Goal: Complete application form

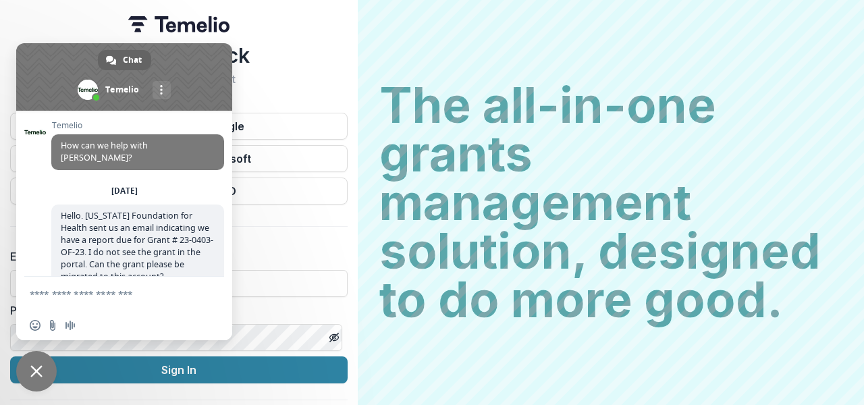
scroll to position [147, 0]
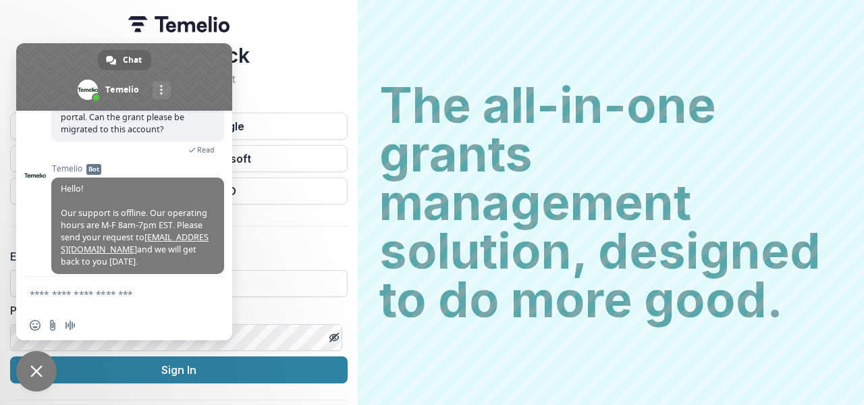
click at [36, 370] on span "Close chat" at bounding box center [36, 371] width 12 height 12
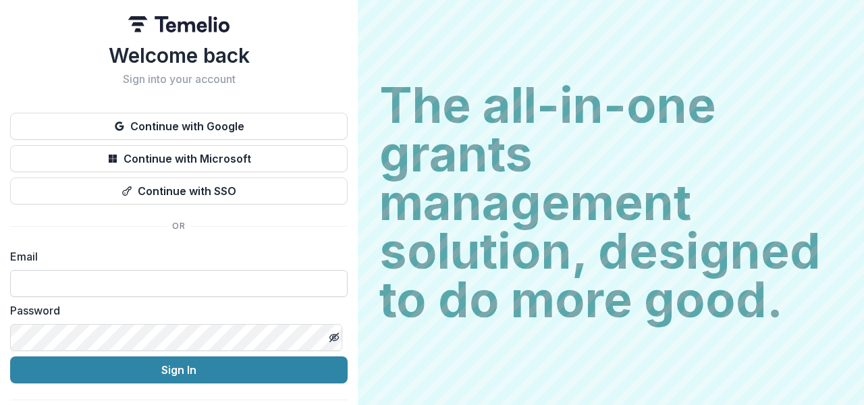
click at [152, 284] on input at bounding box center [178, 283] width 337 height 27
type input "**********"
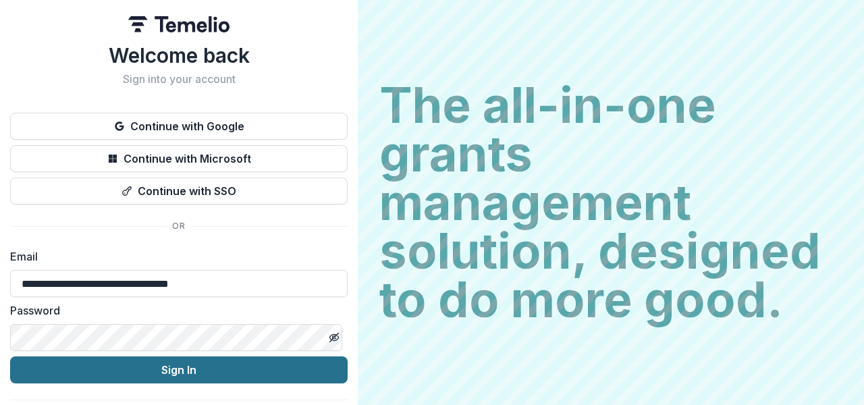
click at [125, 371] on button "Sign In" at bounding box center [178, 369] width 337 height 27
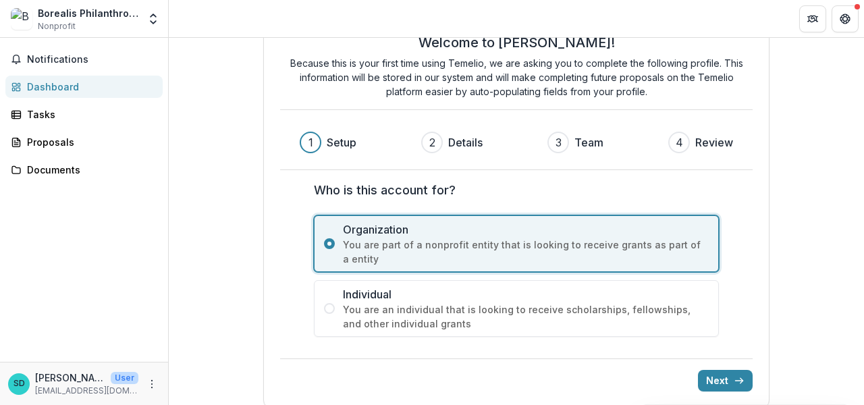
scroll to position [61, 0]
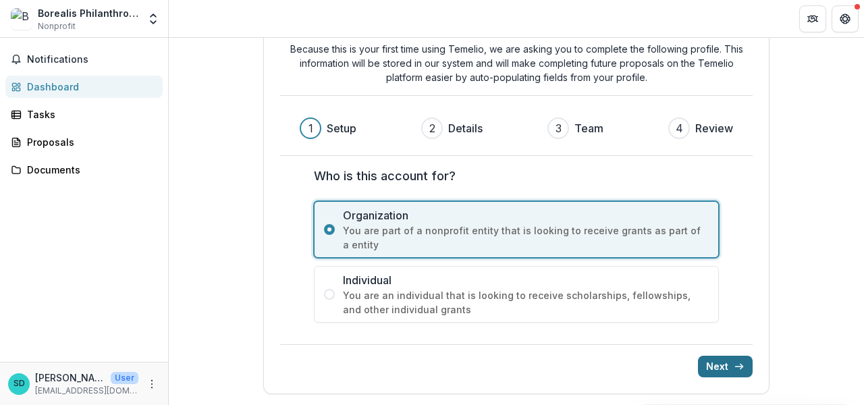
click at [716, 364] on button "Next" at bounding box center [725, 367] width 55 height 22
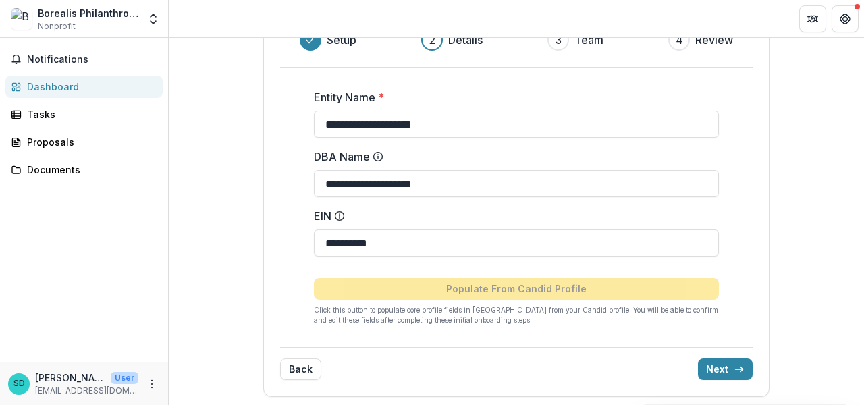
scroll to position [152, 0]
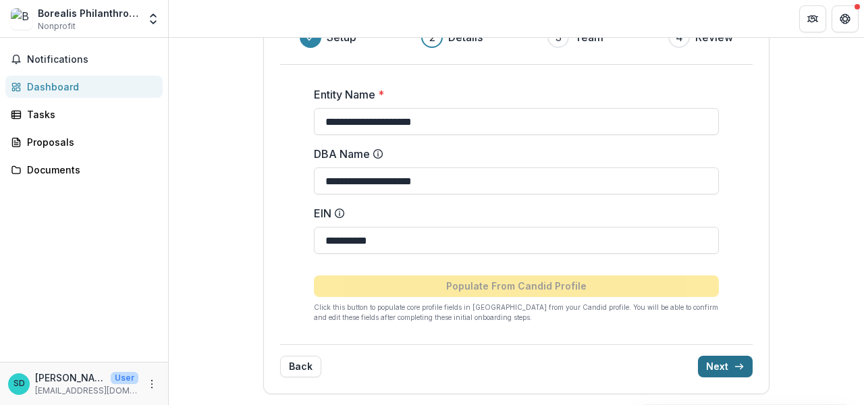
click at [714, 366] on button "Next" at bounding box center [725, 367] width 55 height 22
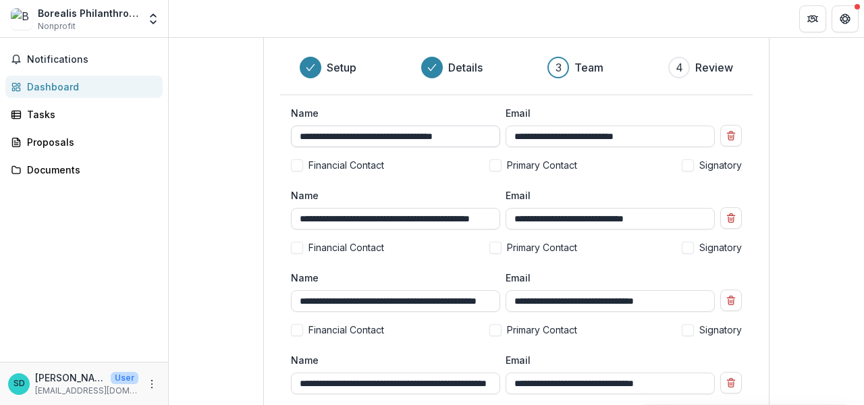
scroll to position [105, 0]
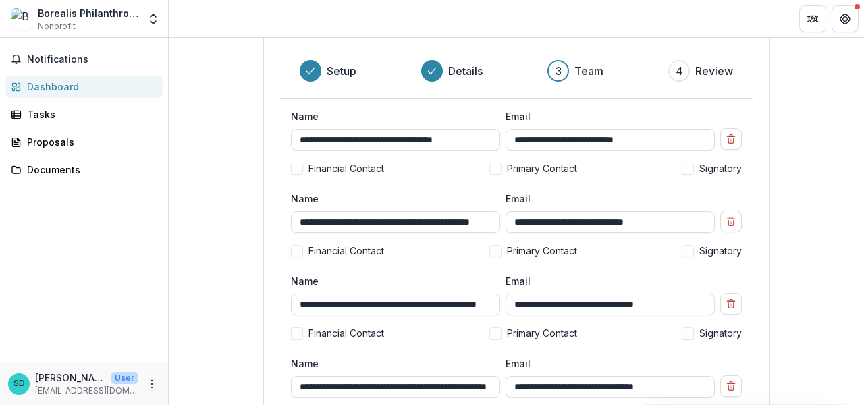
click at [497, 251] on label "Primary Contact" at bounding box center [533, 251] width 88 height 14
click at [496, 249] on span at bounding box center [495, 251] width 12 height 12
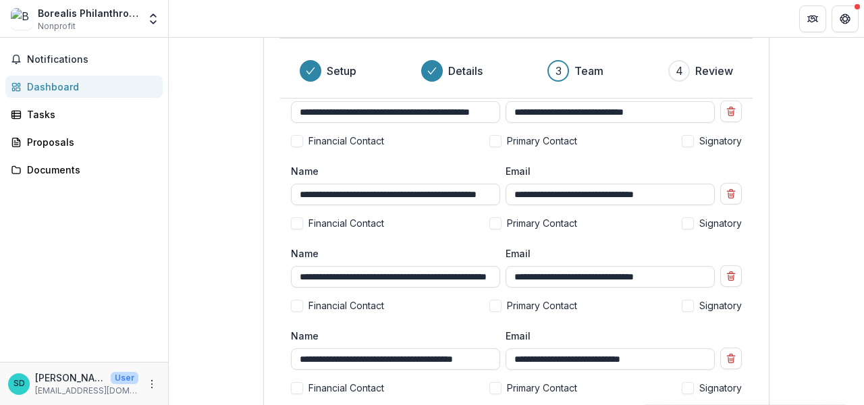
scroll to position [218, 0]
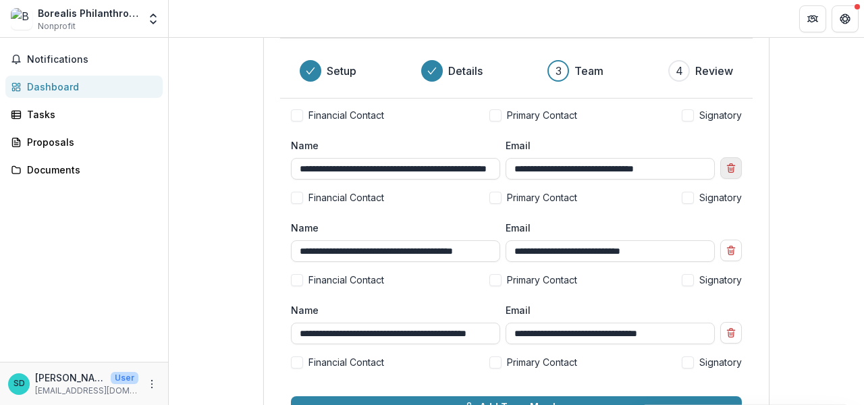
click at [729, 165] on icon "Remove team member" at bounding box center [730, 168] width 11 height 11
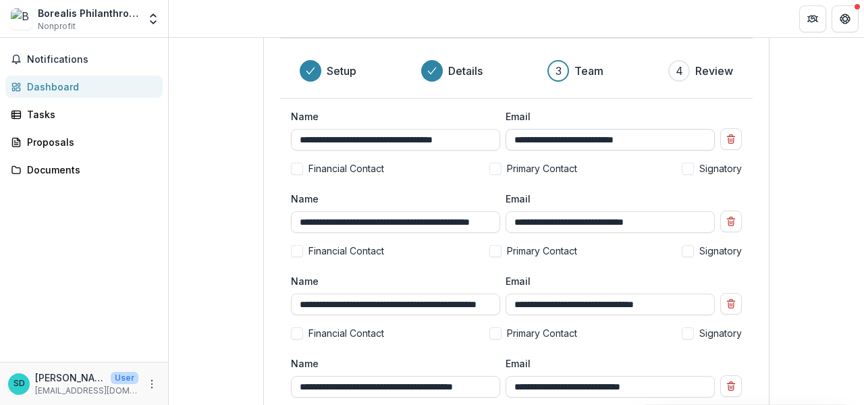
scroll to position [0, 0]
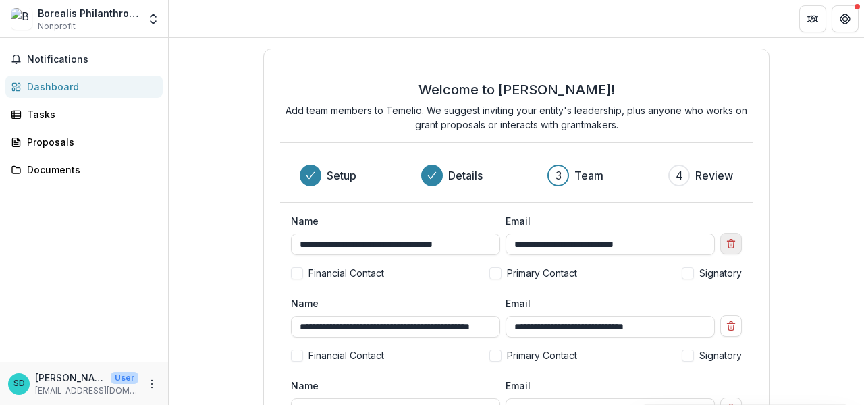
click at [728, 247] on icon "Remove team member" at bounding box center [730, 244] width 5 height 5
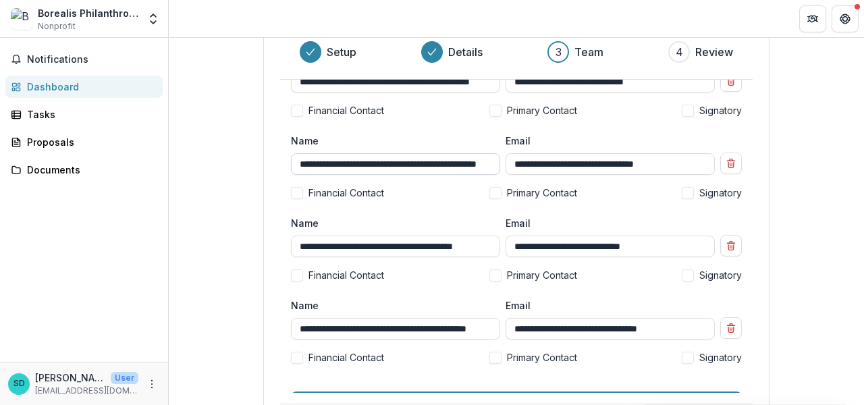
scroll to position [70, 0]
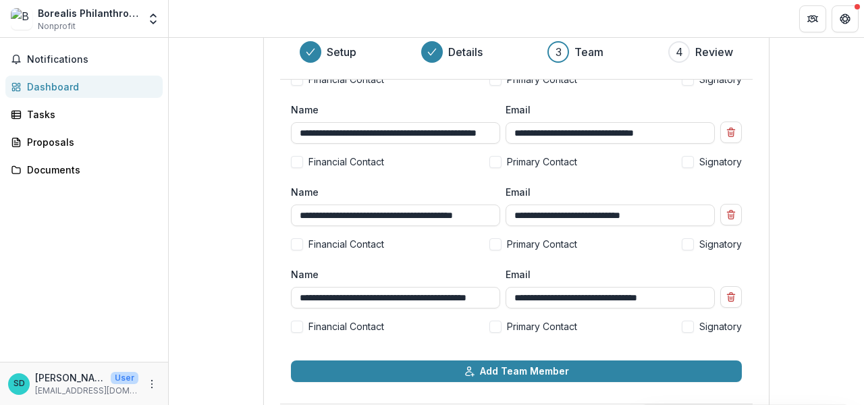
click at [501, 325] on label "Primary Contact" at bounding box center [533, 326] width 88 height 14
click at [687, 326] on span at bounding box center [687, 326] width 12 height 12
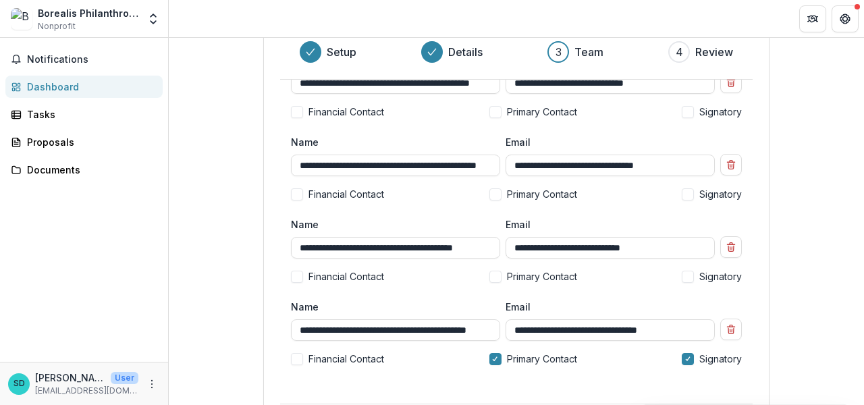
scroll to position [0, 0]
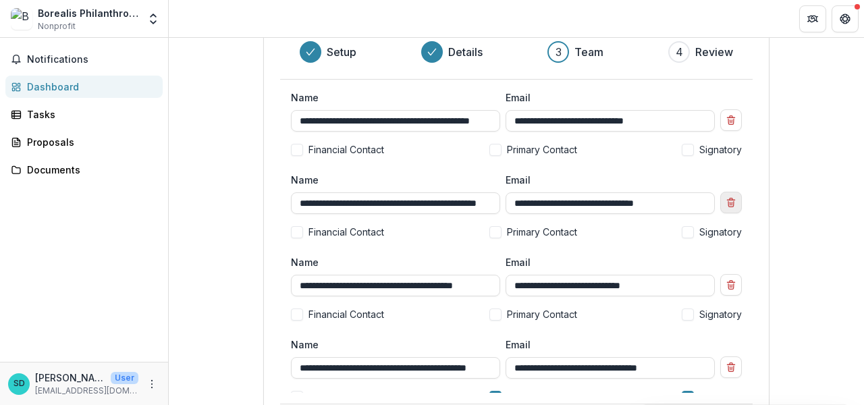
click at [725, 207] on icon "Remove team member" at bounding box center [730, 202] width 11 height 11
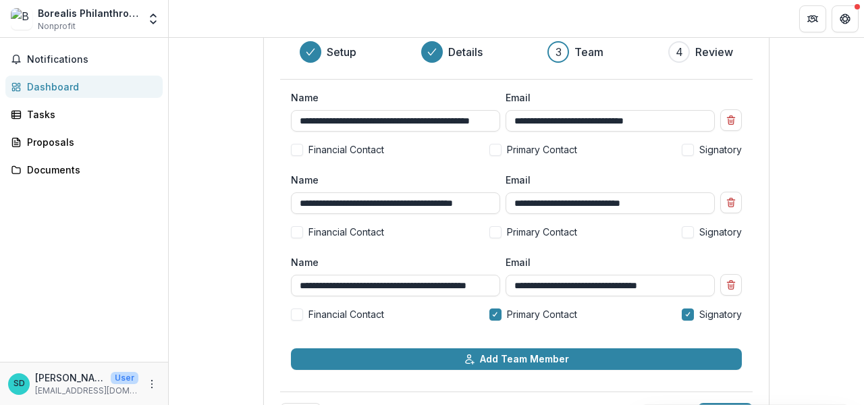
click at [303, 231] on label "Financial Contact" at bounding box center [337, 232] width 93 height 14
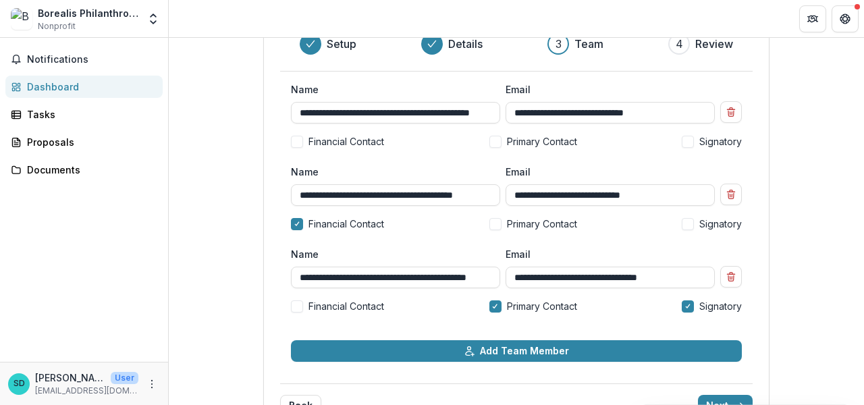
scroll to position [137, 0]
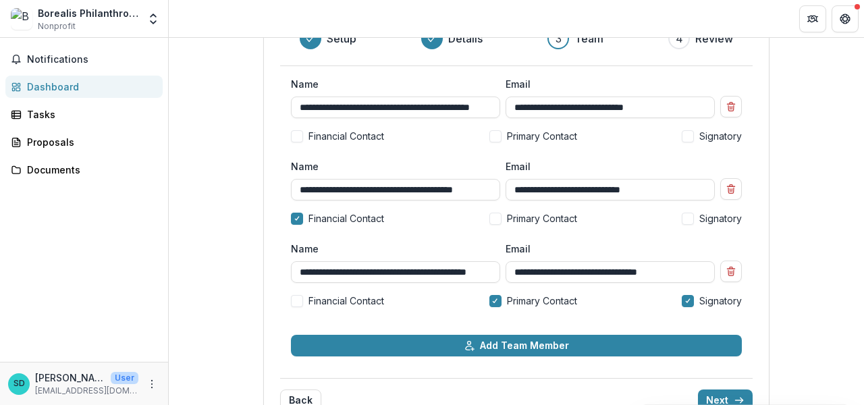
click at [489, 137] on span at bounding box center [495, 136] width 12 height 12
click at [496, 300] on span at bounding box center [495, 301] width 12 height 12
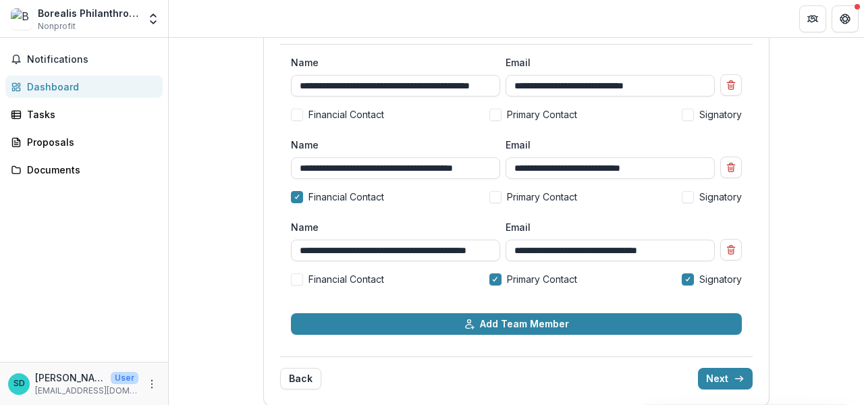
scroll to position [171, 0]
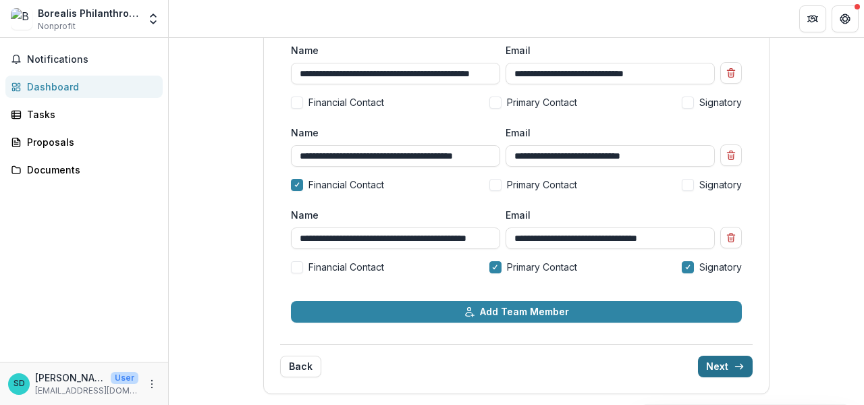
click at [711, 364] on button "Next" at bounding box center [725, 367] width 55 height 22
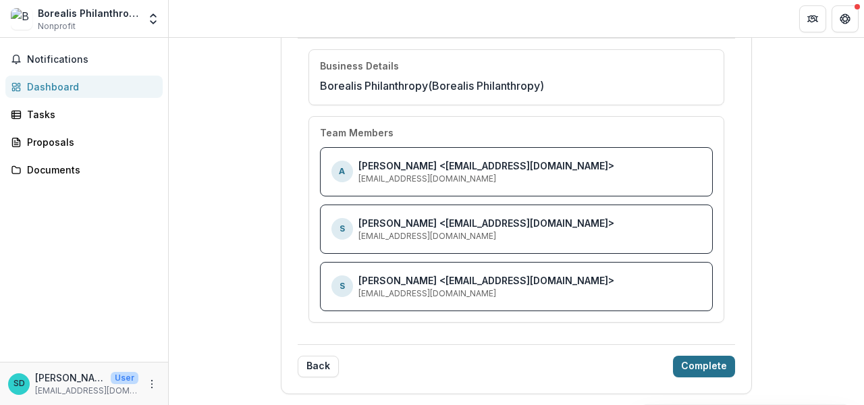
scroll to position [150, 0]
click at [311, 374] on button "Back" at bounding box center [318, 367] width 41 height 22
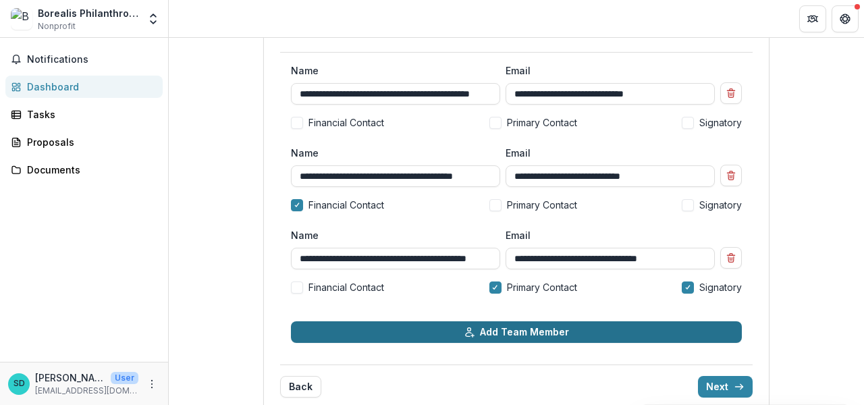
click at [501, 337] on button "Add Team Member" at bounding box center [516, 332] width 451 height 22
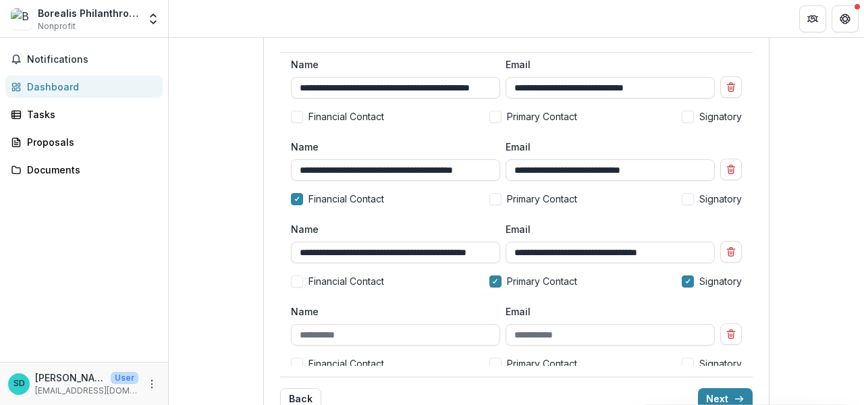
scroll to position [17, 0]
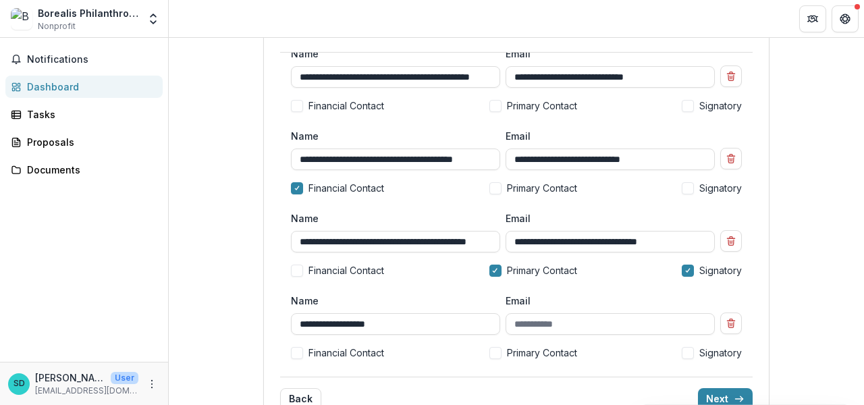
type input "**********"
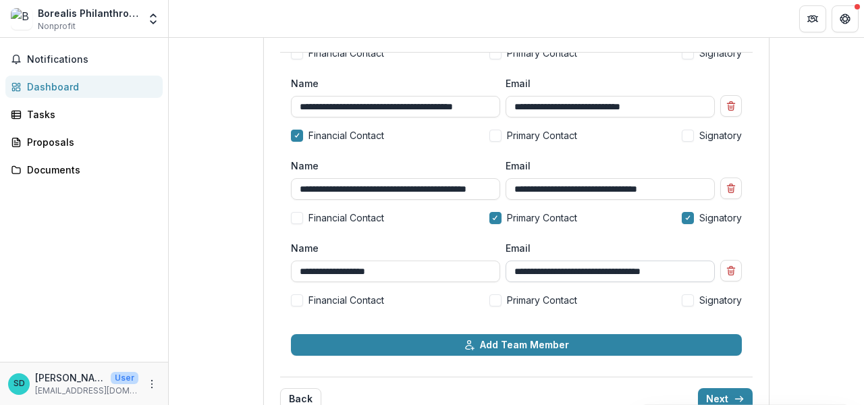
scroll to position [70, 0]
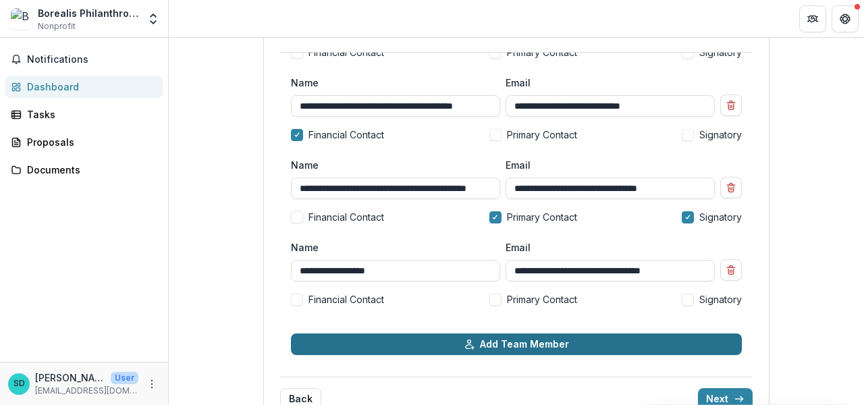
type input "**********"
click at [582, 346] on button "Add Team Member" at bounding box center [516, 344] width 451 height 22
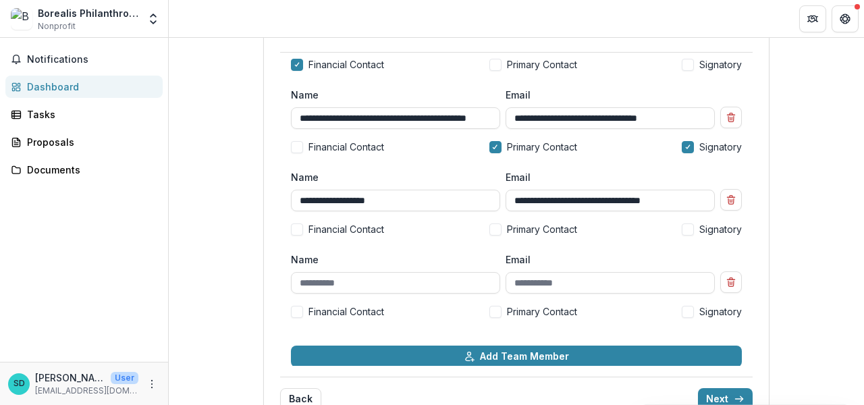
scroll to position [152, 0]
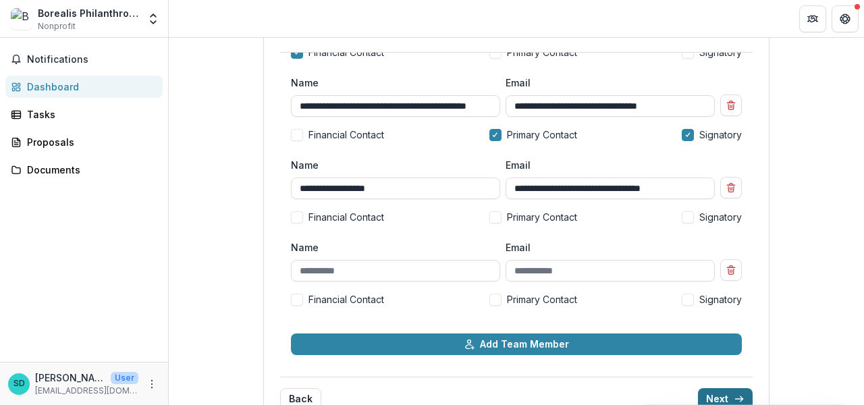
click at [712, 398] on button "Next" at bounding box center [725, 399] width 55 height 22
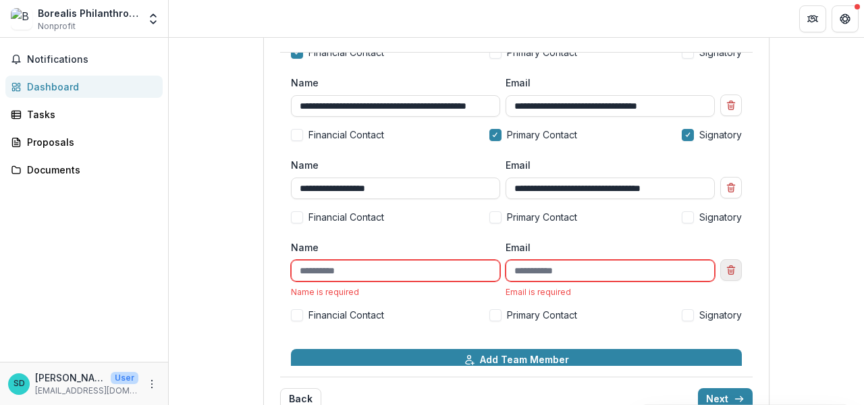
click at [730, 275] on button "Remove team member" at bounding box center [731, 270] width 22 height 22
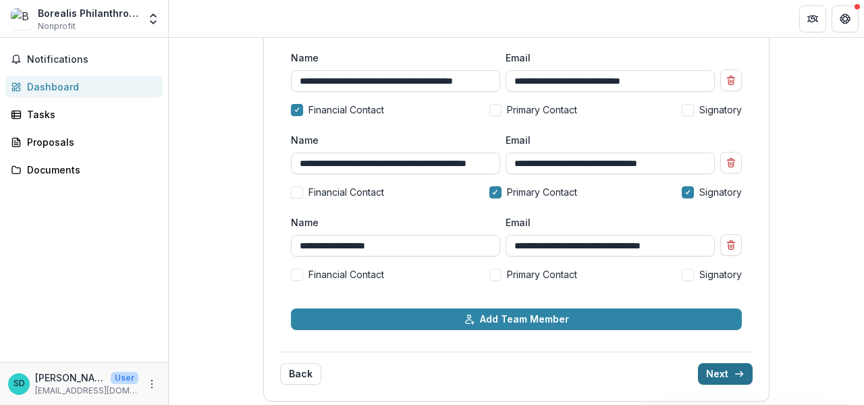
scroll to position [176, 0]
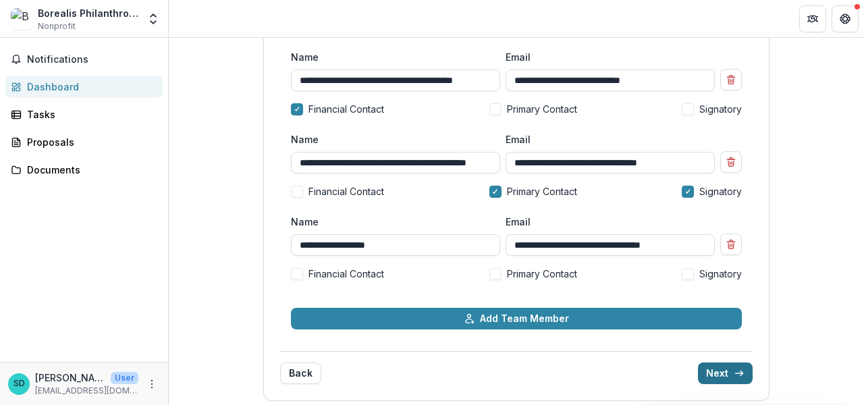
click at [718, 374] on button "Next" at bounding box center [725, 373] width 55 height 22
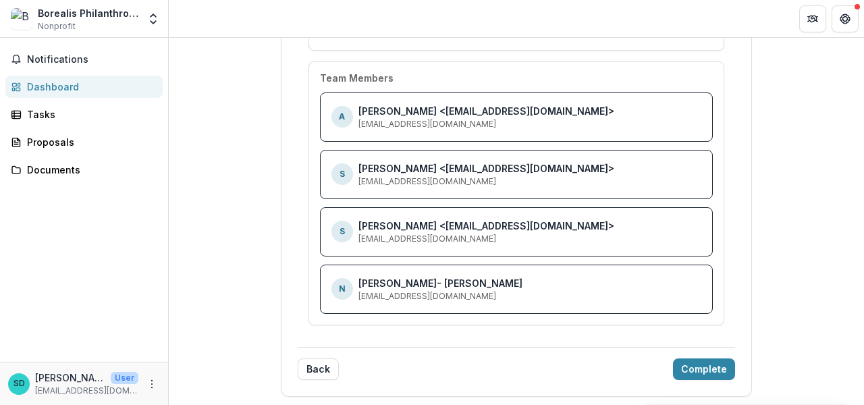
scroll to position [169, 0]
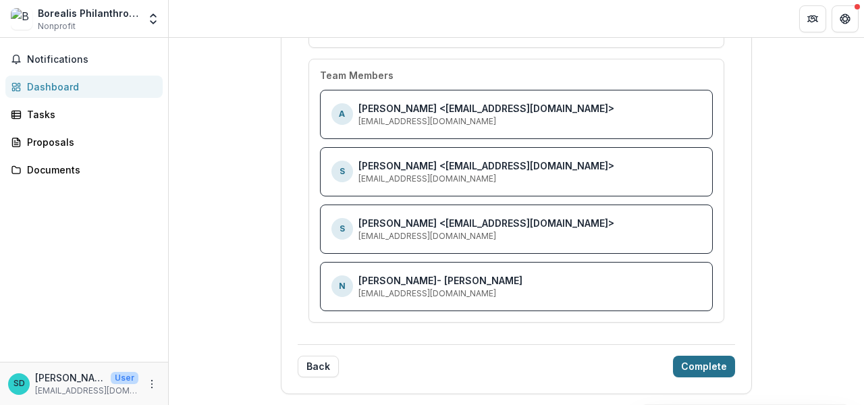
click at [687, 364] on button "Complete" at bounding box center [704, 367] width 62 height 22
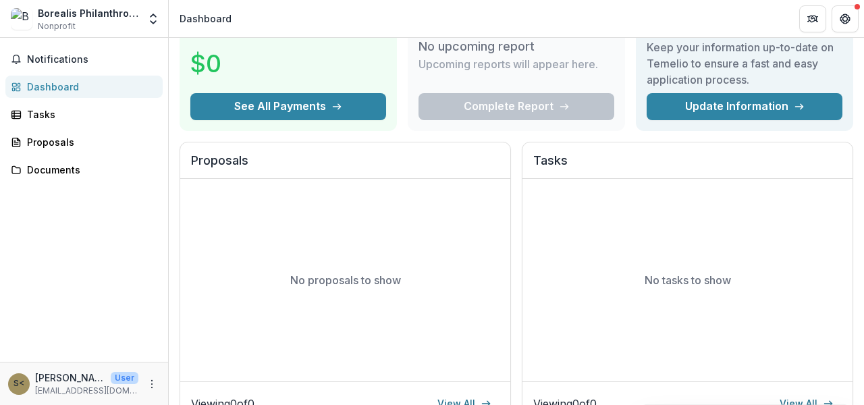
scroll to position [0, 0]
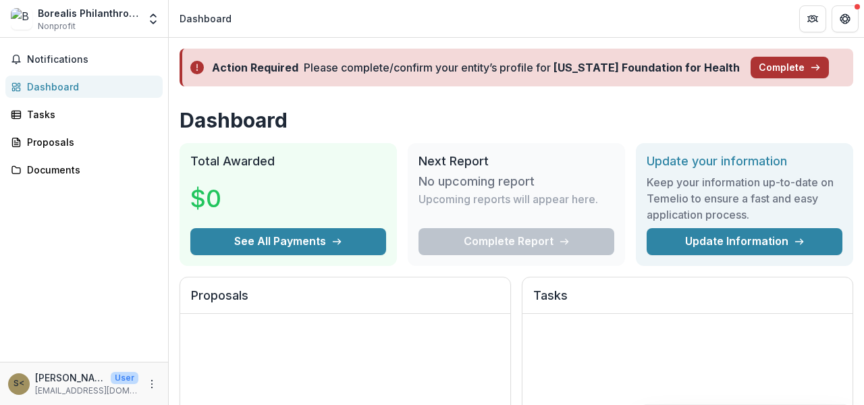
click at [773, 68] on button "Complete" at bounding box center [789, 68] width 78 height 22
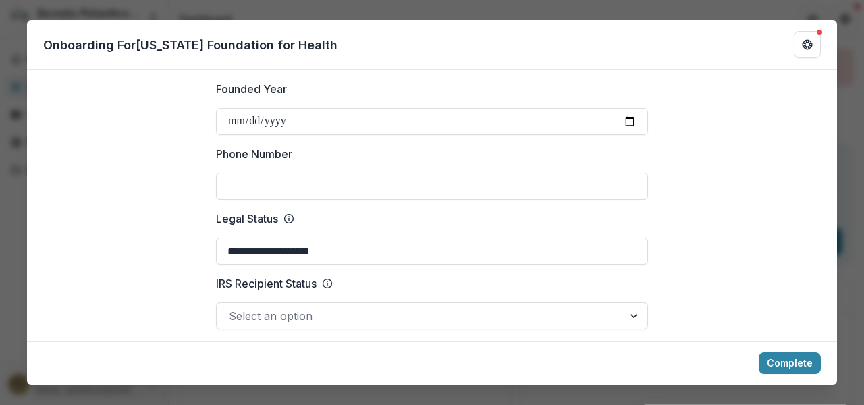
scroll to position [541, 0]
click at [293, 173] on input "Phone Number" at bounding box center [432, 185] width 432 height 27
paste input "**********"
type input "**********"
click at [459, 210] on label "Legal Status" at bounding box center [428, 218] width 424 height 16
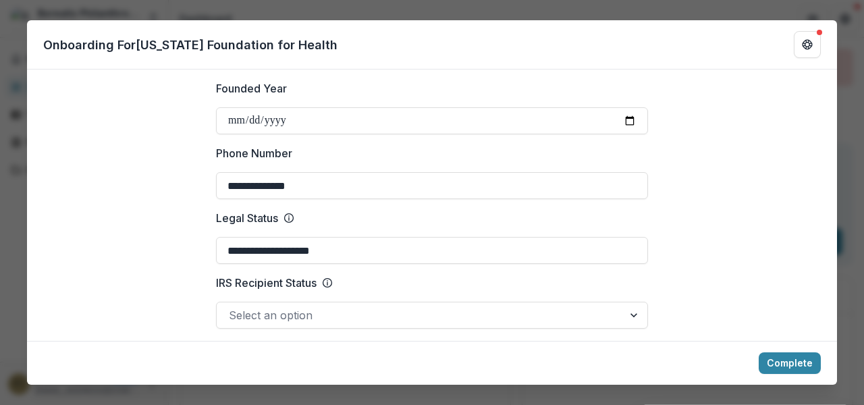
click at [459, 237] on input "**********" at bounding box center [432, 250] width 432 height 27
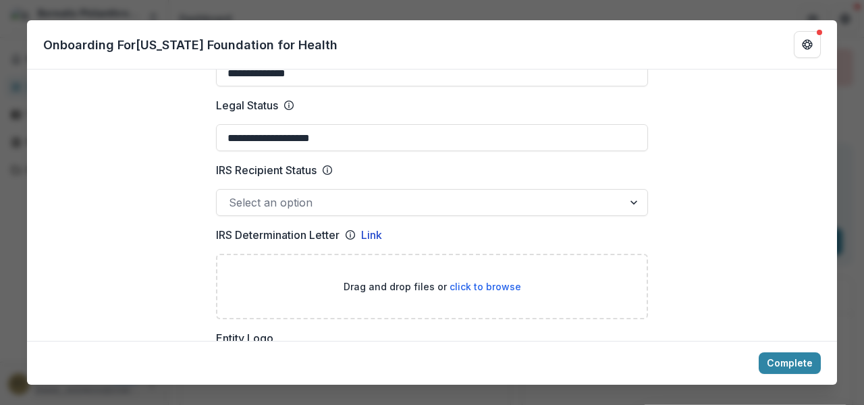
scroll to position [710, 0]
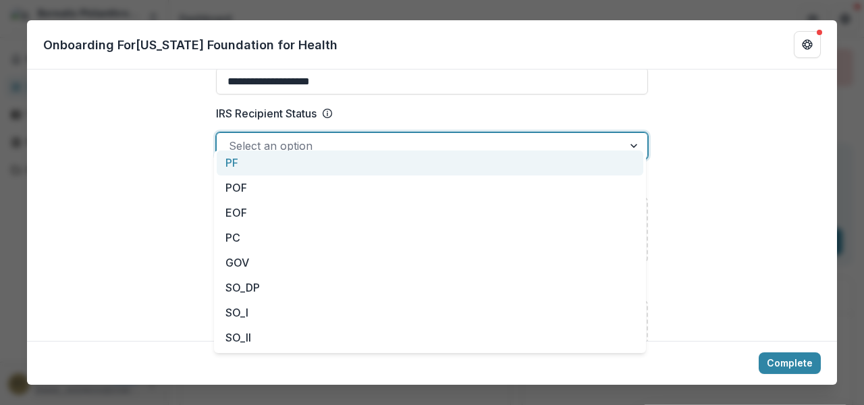
click at [378, 136] on div at bounding box center [420, 145] width 382 height 19
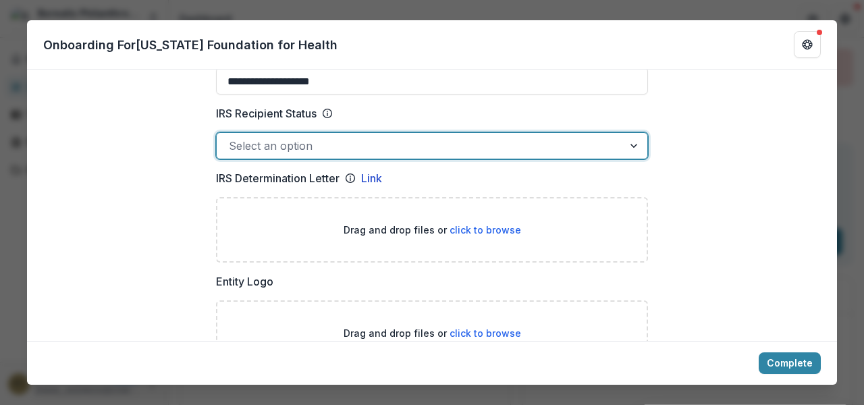
click at [407, 105] on label "IRS Recipient Status" at bounding box center [428, 113] width 424 height 16
click at [232, 138] on input "IRS Recipient Status" at bounding box center [230, 146] width 3 height 16
click at [326, 108] on icon at bounding box center [327, 113] width 11 height 11
click at [232, 138] on input "IRS Recipient Status" at bounding box center [230, 146] width 3 height 16
click at [326, 108] on icon at bounding box center [327, 113] width 11 height 11
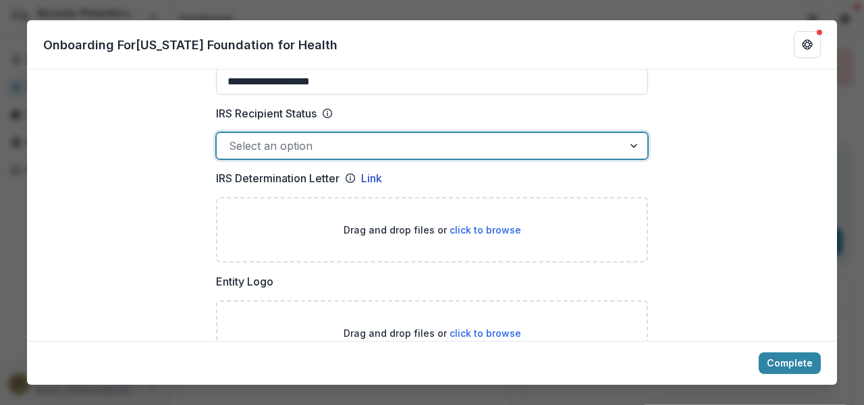
click at [232, 138] on input "IRS Recipient Status" at bounding box center [230, 146] width 3 height 16
click at [387, 105] on label "IRS Recipient Status" at bounding box center [428, 113] width 424 height 16
click at [232, 138] on input "IRS Recipient Status" at bounding box center [230, 146] width 3 height 16
click at [348, 136] on div at bounding box center [420, 145] width 382 height 19
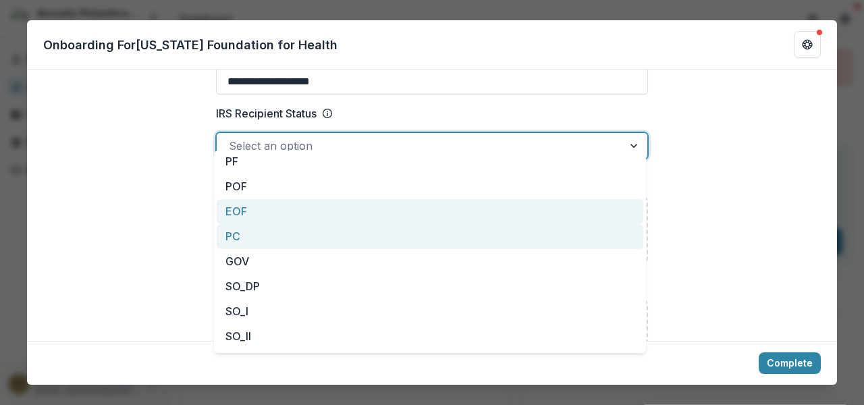
scroll to position [0, 0]
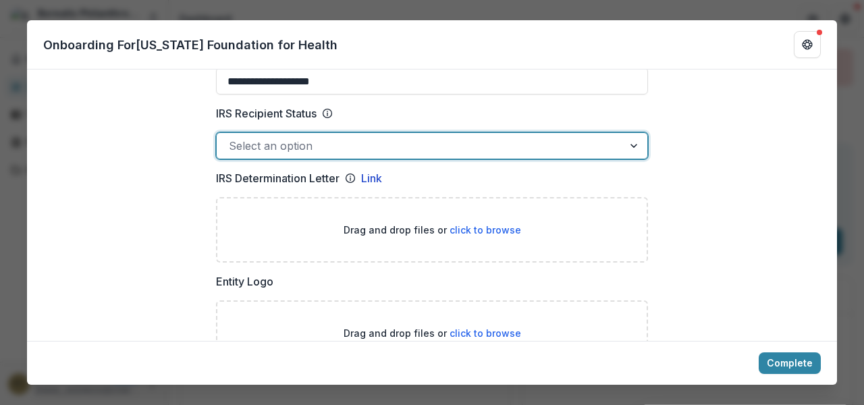
click at [328, 136] on div at bounding box center [420, 145] width 382 height 19
click at [468, 224] on span "click to browse" at bounding box center [485, 229] width 72 height 11
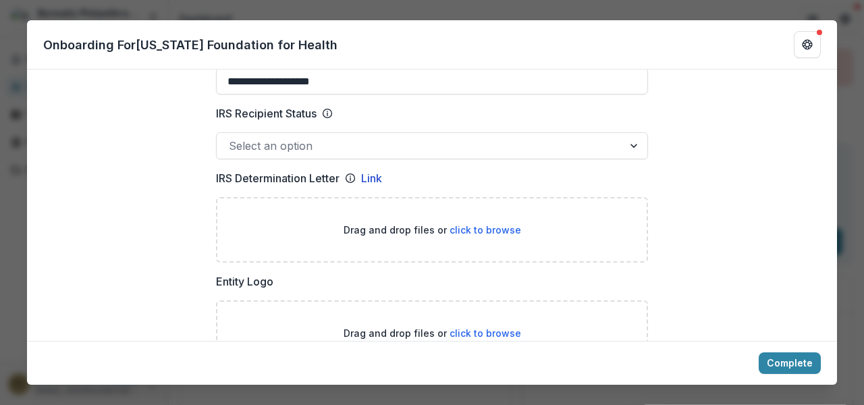
type input "**********"
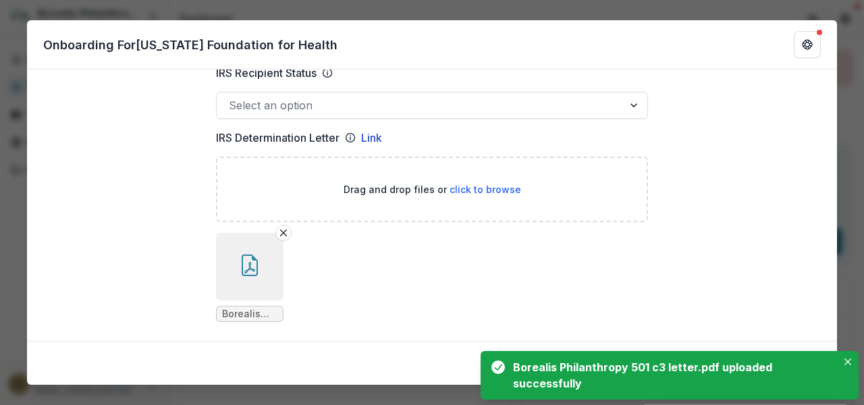
scroll to position [836, 0]
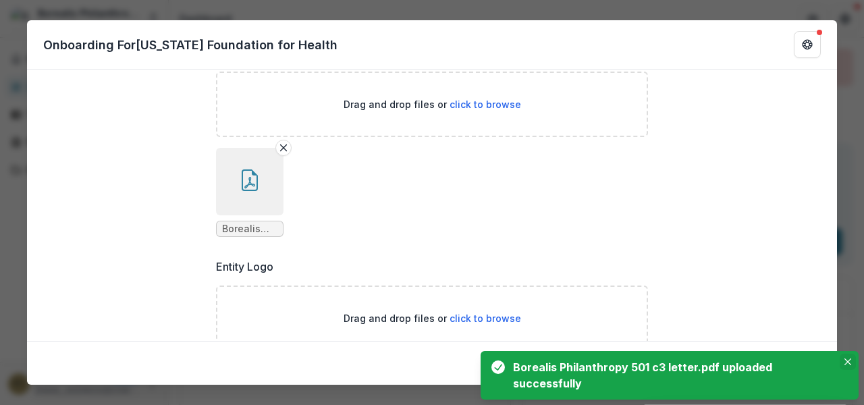
click at [844, 362] on icon "Close" at bounding box center [847, 361] width 7 height 7
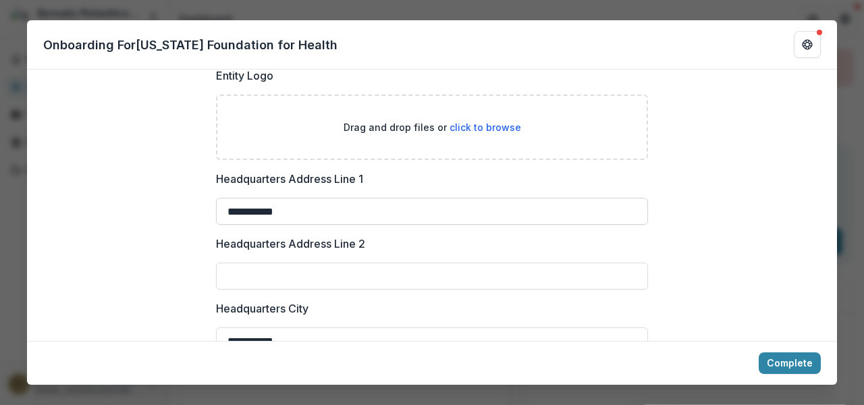
scroll to position [1030, 0]
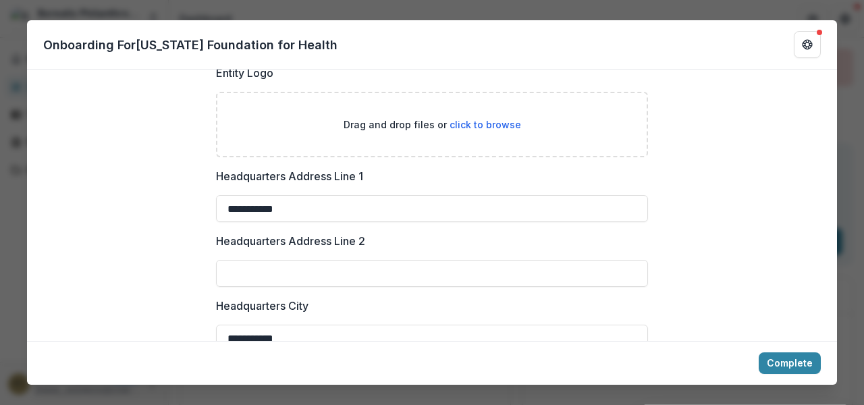
drag, startPoint x: 325, startPoint y: 196, endPoint x: 208, endPoint y: 192, distance: 116.8
click at [208, 192] on div "**********" at bounding box center [431, 252] width 453 height 2314
paste input "**********"
type input "**********"
click at [297, 260] on input "Headquarters Address Line 2" at bounding box center [432, 273] width 432 height 27
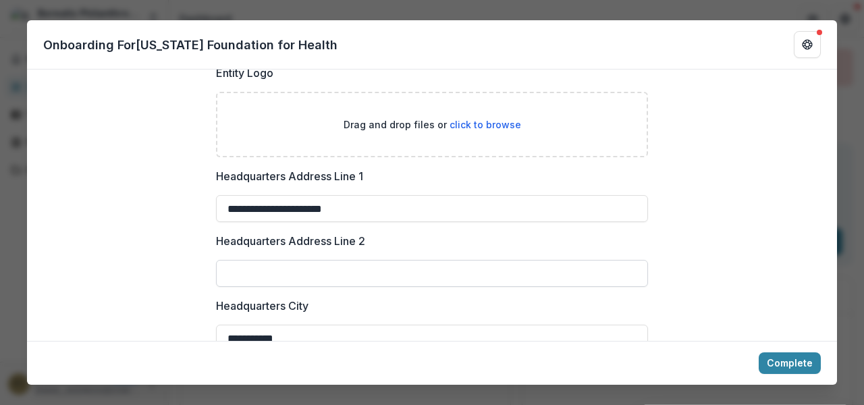
paste input "**********"
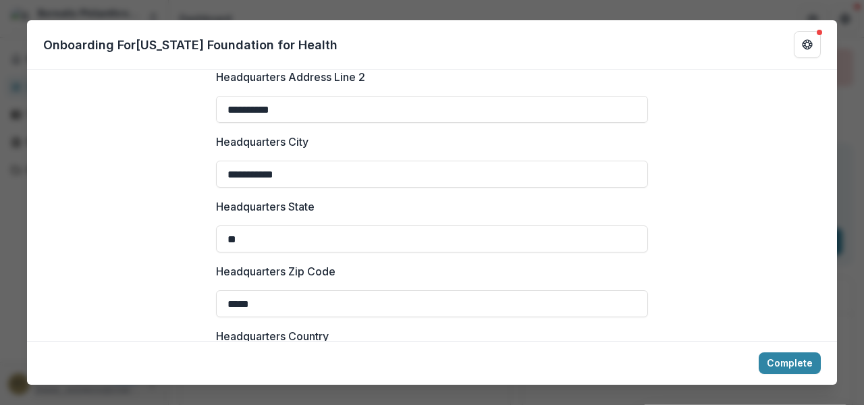
scroll to position [1205, 0]
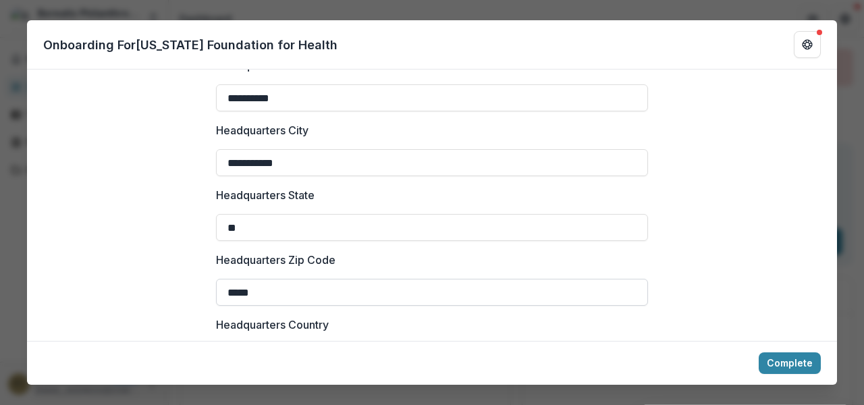
type input "**********"
click at [288, 288] on input "*****" at bounding box center [432, 292] width 432 height 27
type input "*****"
click at [382, 220] on input "**" at bounding box center [432, 227] width 432 height 27
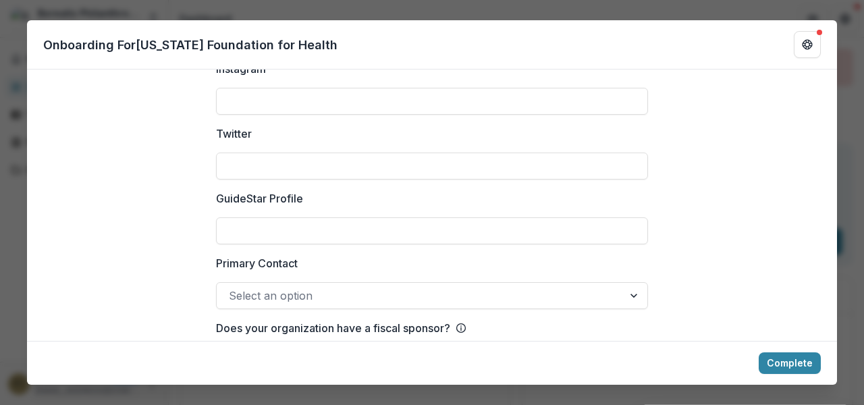
scroll to position [1961, 0]
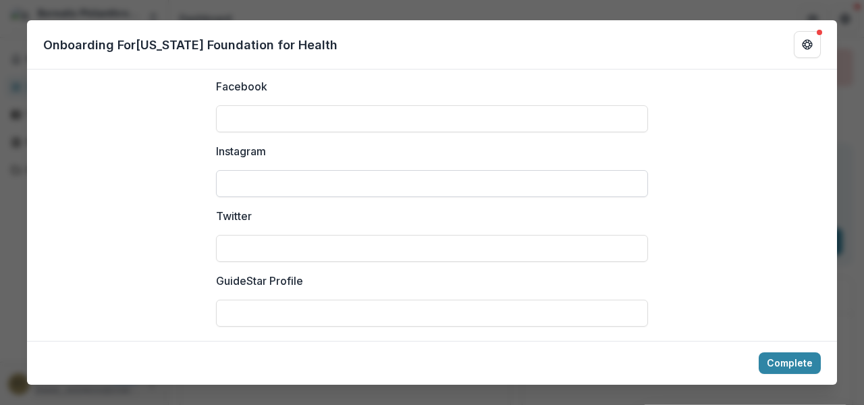
click at [326, 170] on input "Instagram" at bounding box center [432, 183] width 432 height 27
paste input "**********"
type input "**********"
click at [329, 105] on input "Facebook" at bounding box center [432, 118] width 432 height 27
paste input "**********"
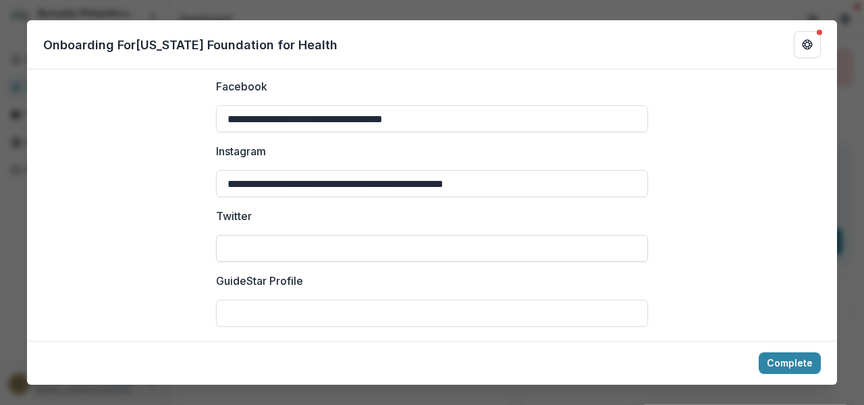
type input "**********"
click at [264, 235] on input "Twitter" at bounding box center [432, 248] width 432 height 27
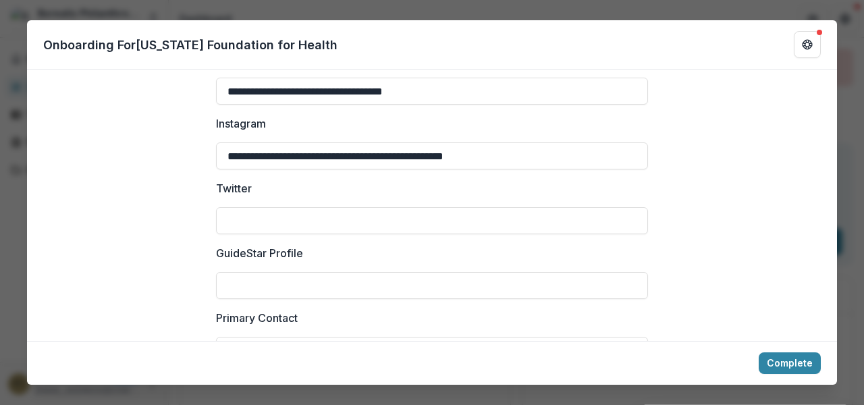
scroll to position [2017, 0]
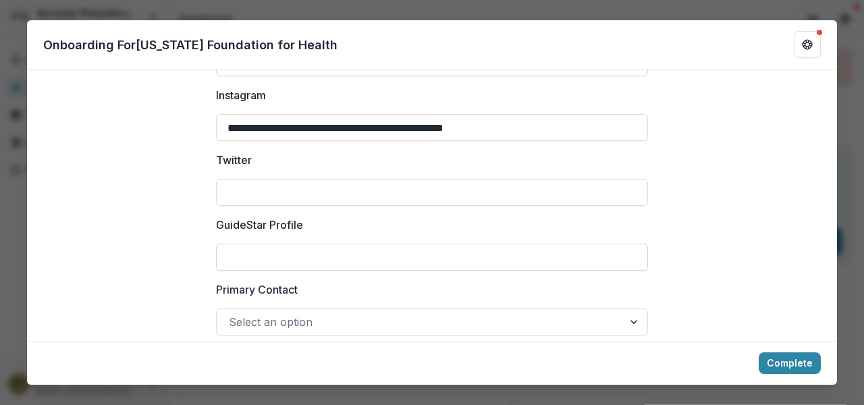
click at [275, 250] on input "GuideStar Profile" at bounding box center [432, 257] width 432 height 27
paste input "**********"
type input "**********"
click at [413, 187] on input "Twitter" at bounding box center [432, 192] width 432 height 27
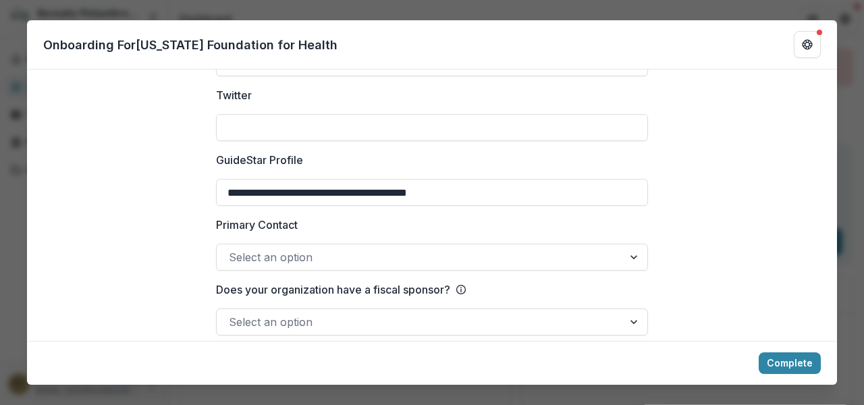
scroll to position [2084, 0]
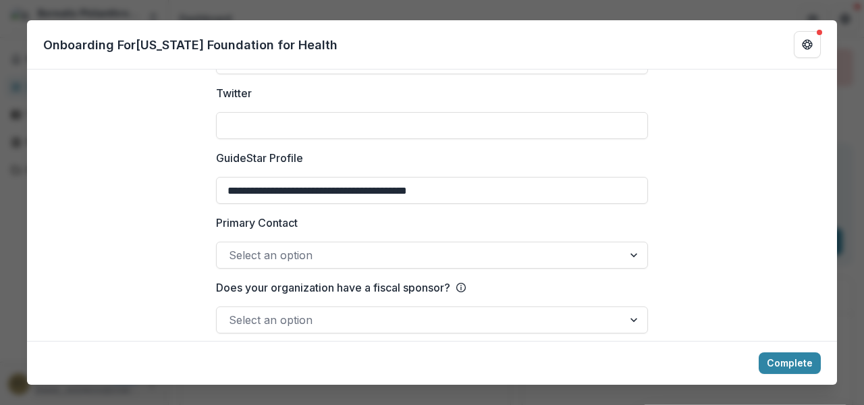
click at [310, 242] on div "Select an option" at bounding box center [432, 255] width 432 height 27
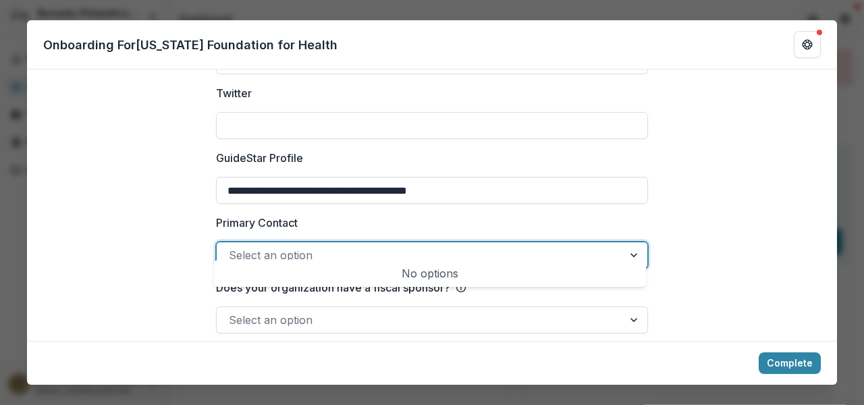
click at [311, 246] on div at bounding box center [420, 255] width 382 height 19
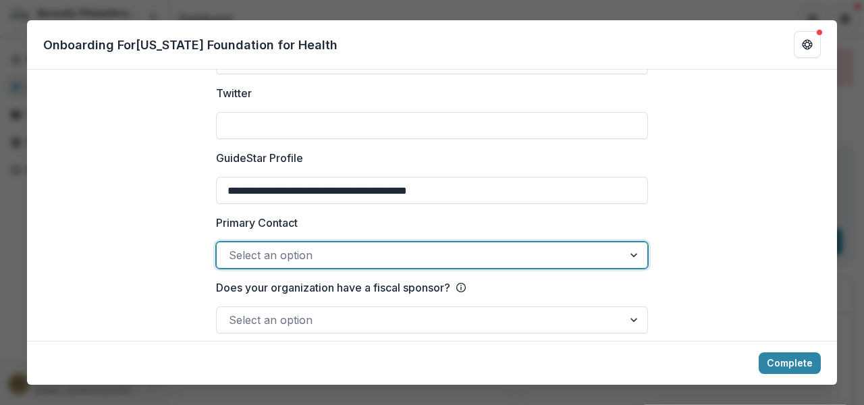
click at [311, 246] on div at bounding box center [420, 255] width 382 height 19
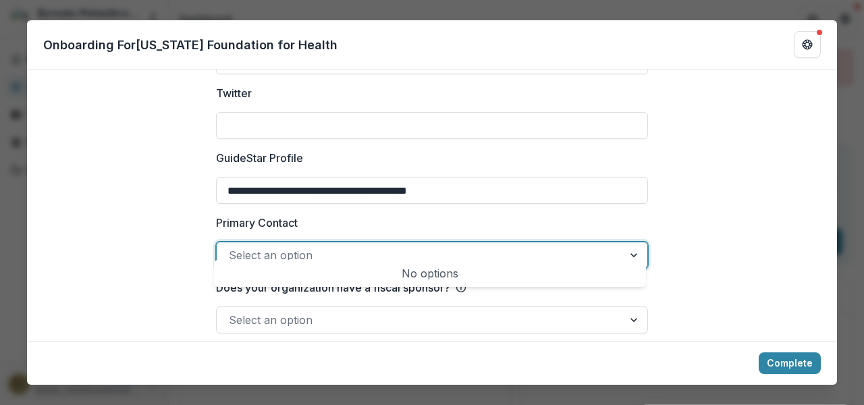
click at [631, 250] on div at bounding box center [635, 255] width 24 height 26
type input "*"
click at [777, 361] on button "Complete" at bounding box center [789, 363] width 62 height 22
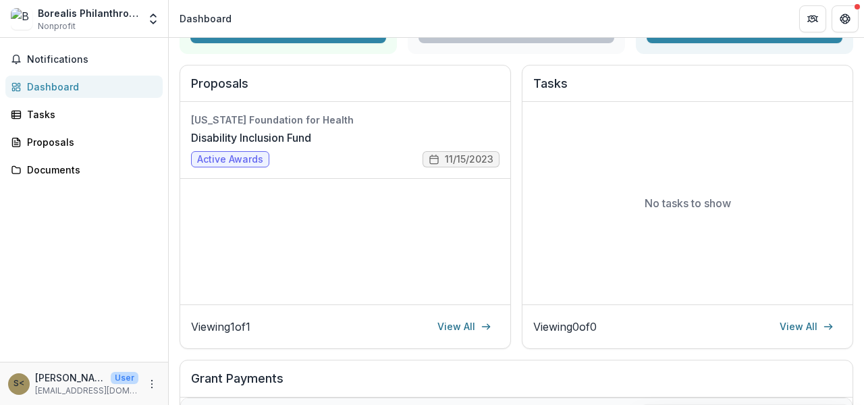
scroll to position [0, 0]
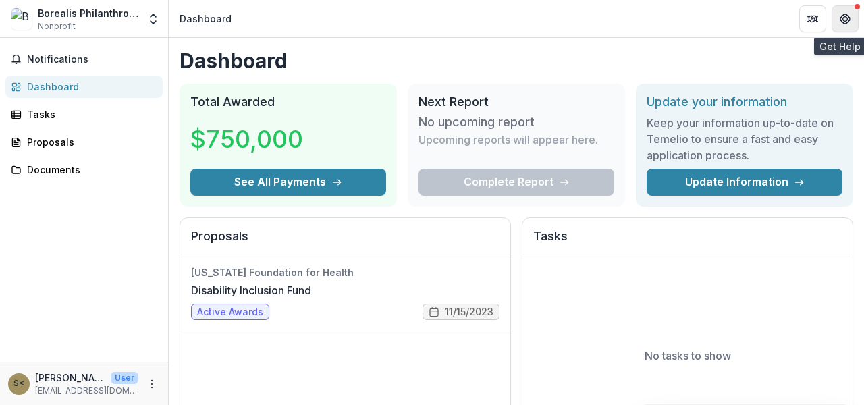
click at [842, 16] on icon "Get Help" at bounding box center [844, 18] width 11 height 11
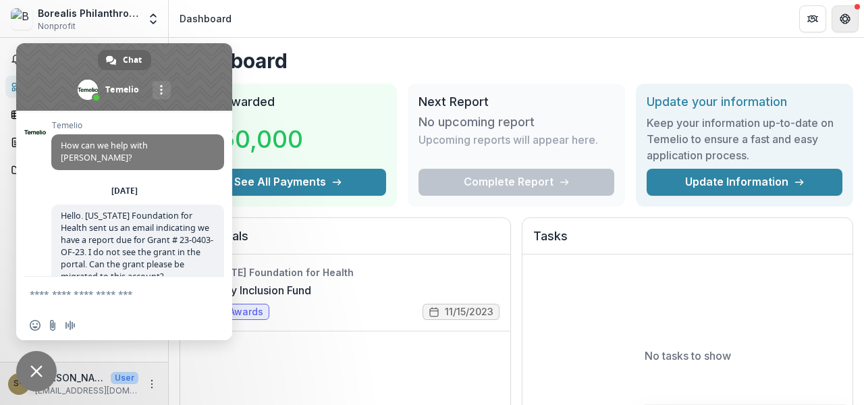
click at [846, 20] on icon "Get Help" at bounding box center [845, 20] width 1 height 1
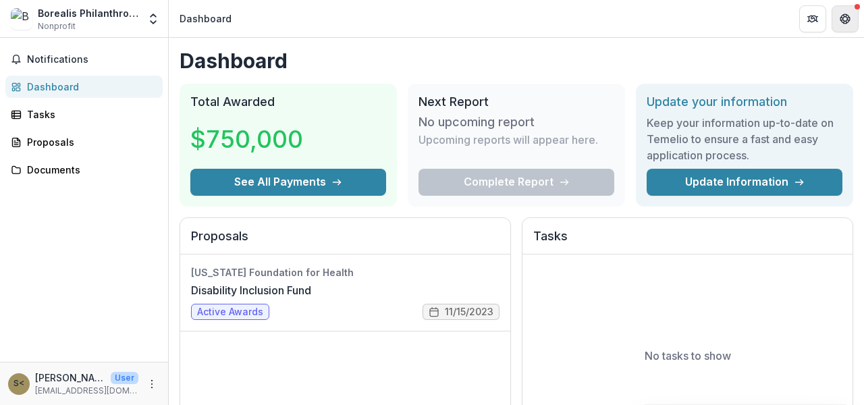
click at [846, 20] on icon "Get Help" at bounding box center [845, 20] width 1 height 1
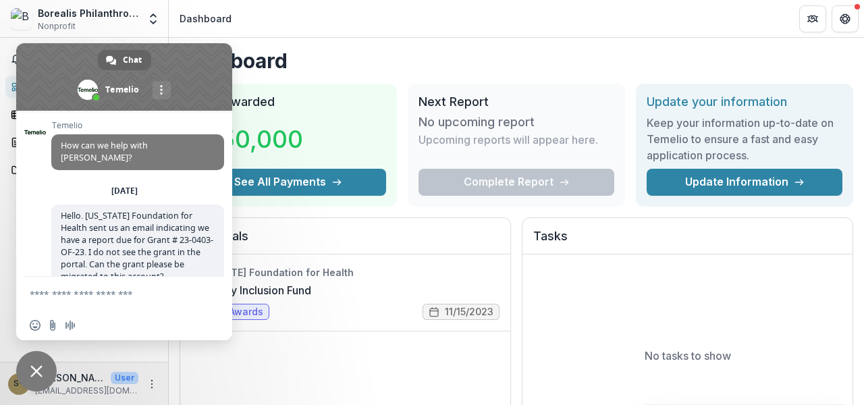
click at [406, 57] on h1 "Dashboard" at bounding box center [515, 61] width 673 height 24
click at [801, 14] on button "Partners" at bounding box center [812, 18] width 27 height 27
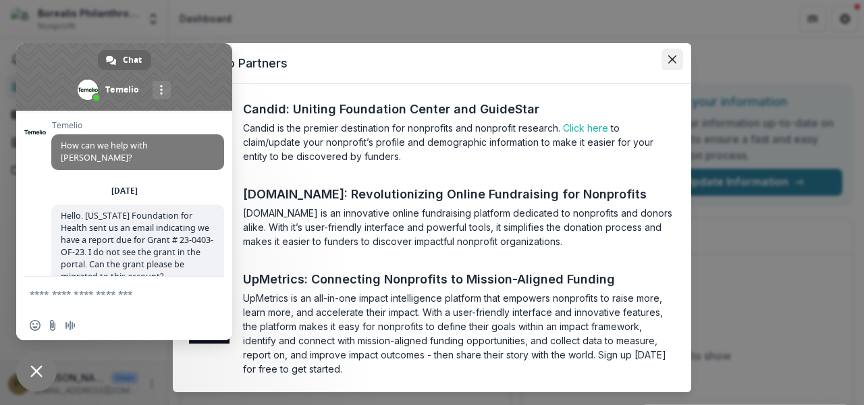
click at [674, 63] on button "Close" at bounding box center [672, 60] width 22 height 22
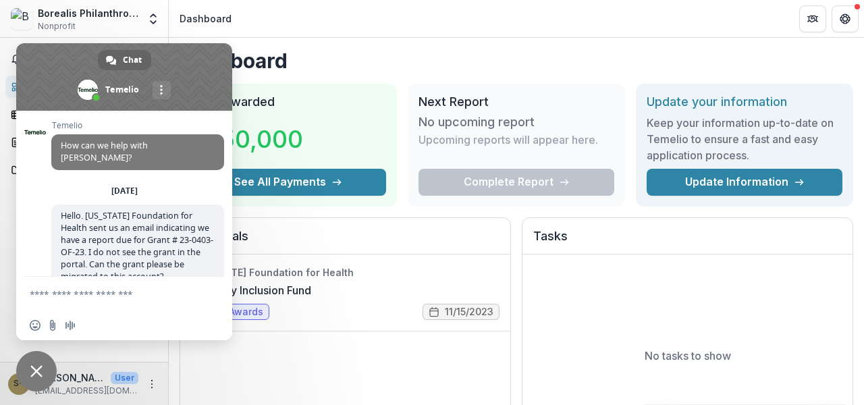
click at [30, 371] on span "Close chat" at bounding box center [36, 371] width 12 height 12
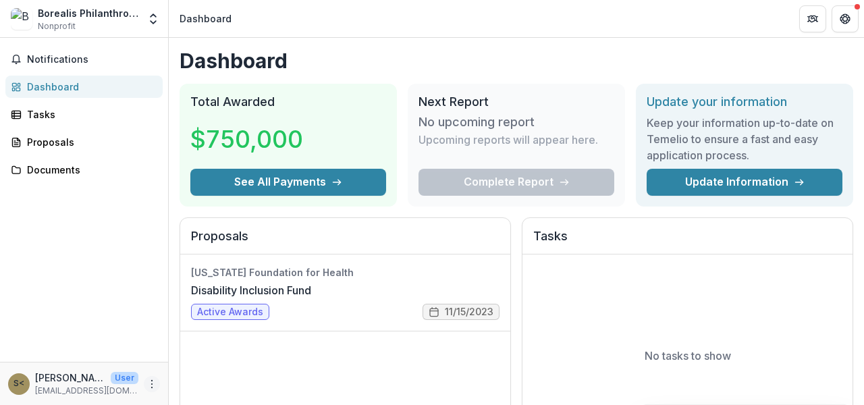
click at [154, 386] on icon "More" at bounding box center [151, 383] width 11 height 11
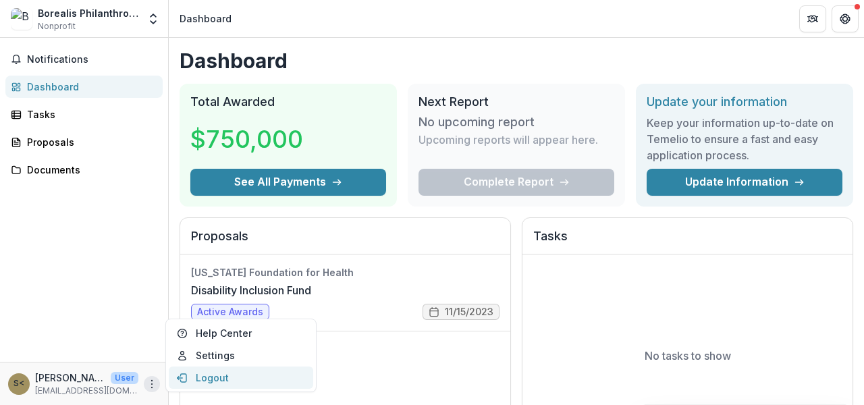
click at [196, 374] on button "Logout" at bounding box center [241, 377] width 144 height 22
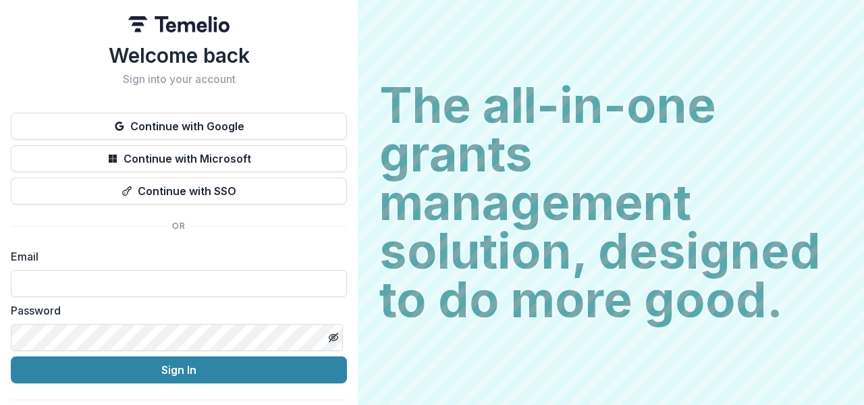
type input "**********"
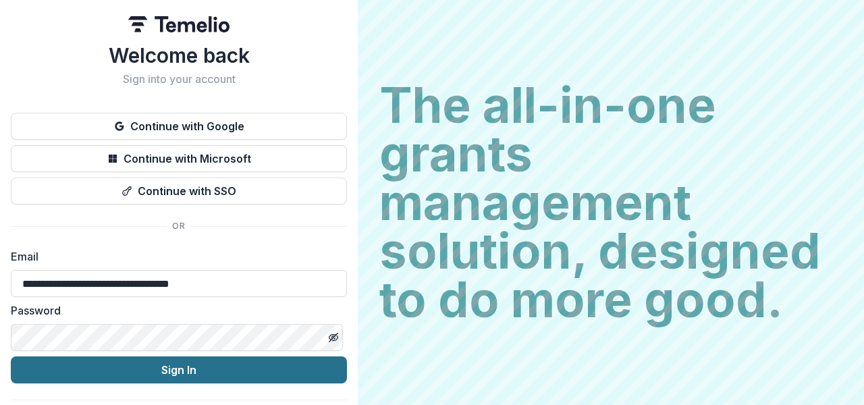
click at [192, 368] on button "Sign In" at bounding box center [179, 369] width 336 height 27
